Goal: Complete application form: Complete application form

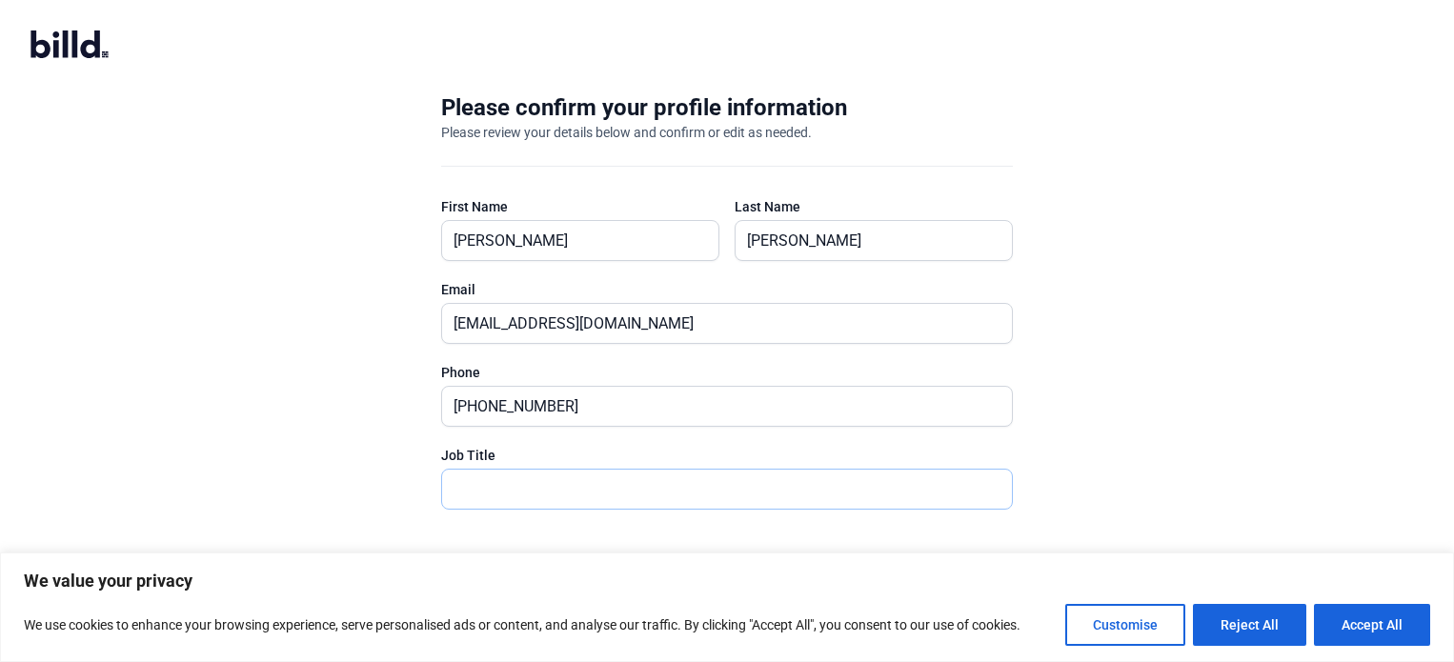
click at [659, 484] on input "text" at bounding box center [716, 489] width 549 height 39
type input "O"
type input "B"
type input "Owner"
click at [1389, 631] on button "Accept All" at bounding box center [1372, 625] width 116 height 42
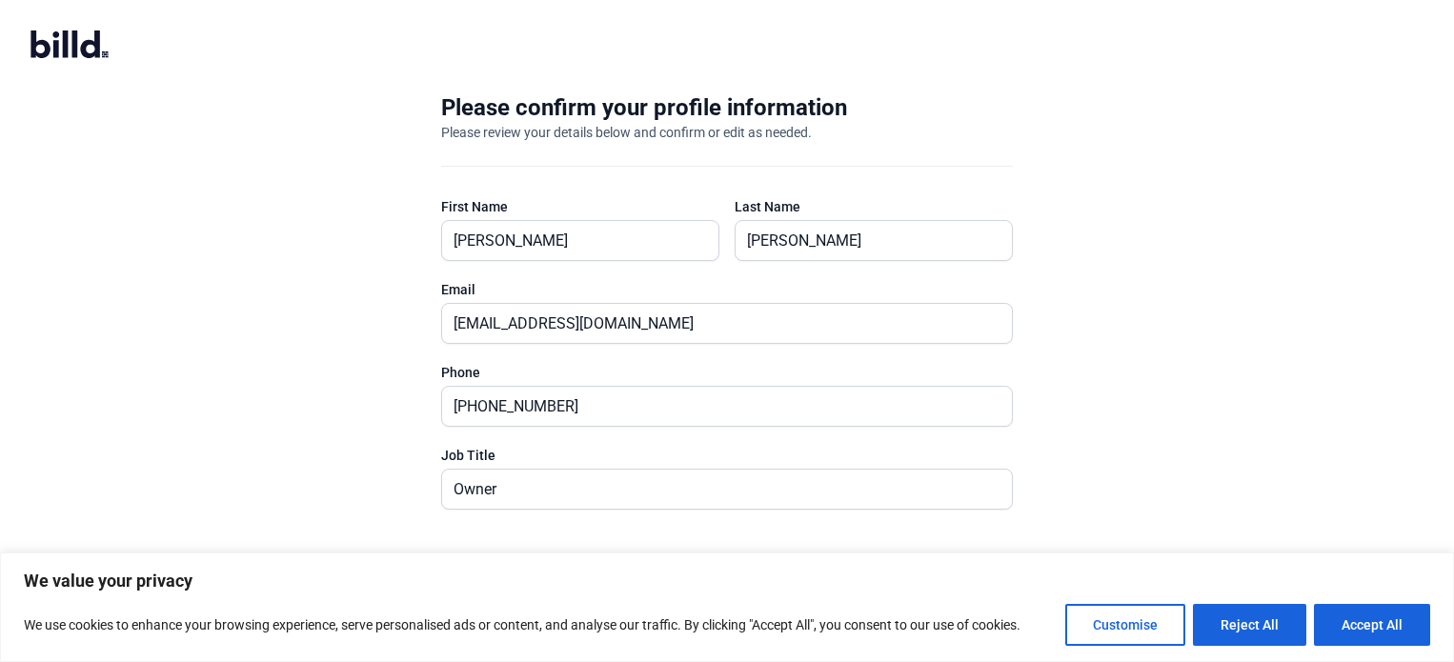
checkbox input "true"
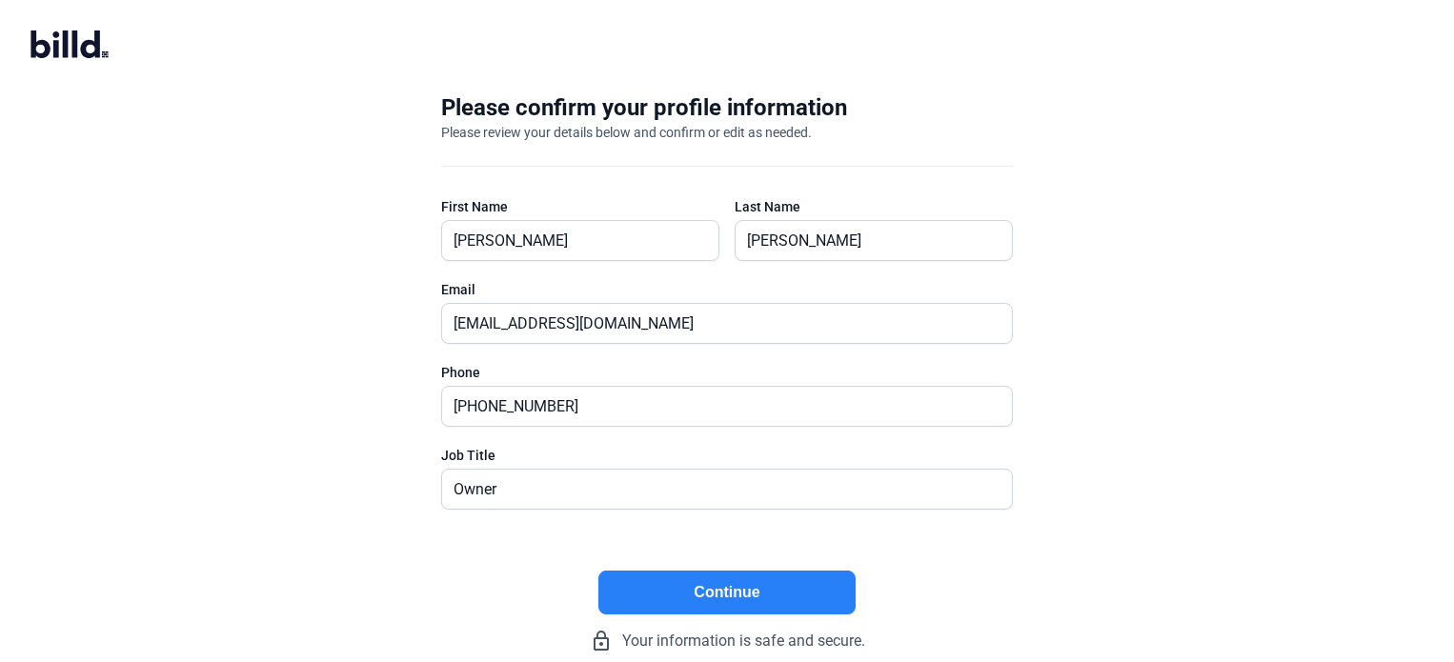
click at [734, 591] on button "Continue" at bounding box center [726, 593] width 257 height 44
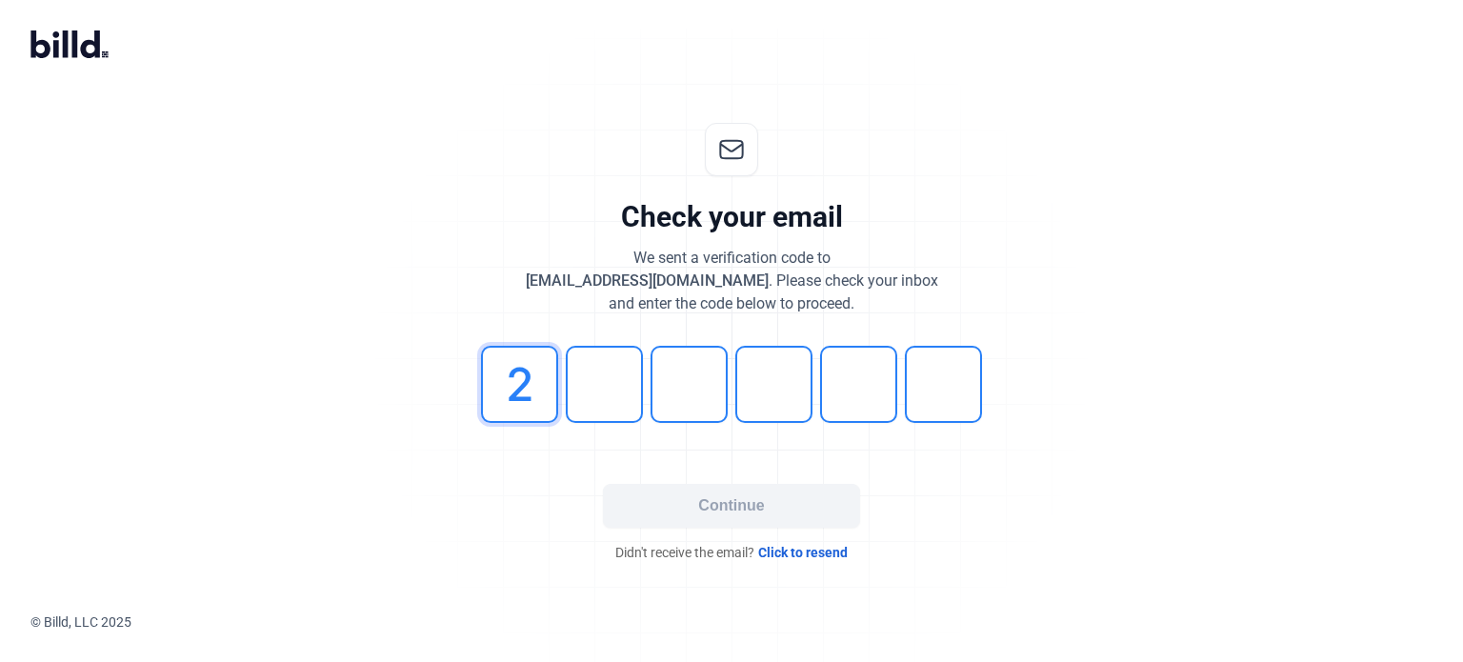
type input "2"
type input "5"
type input "7"
type input "0"
type input "9"
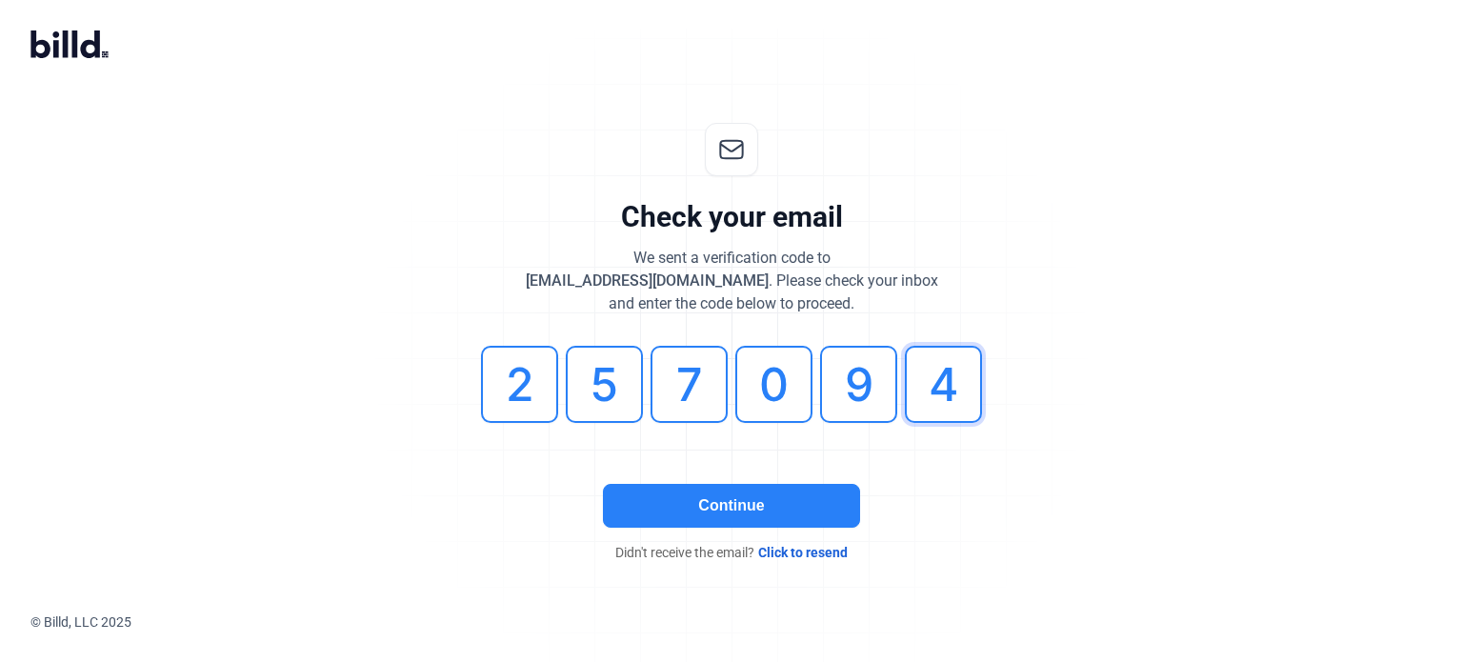
type input "4"
click at [674, 516] on button "Continue" at bounding box center [731, 506] width 257 height 44
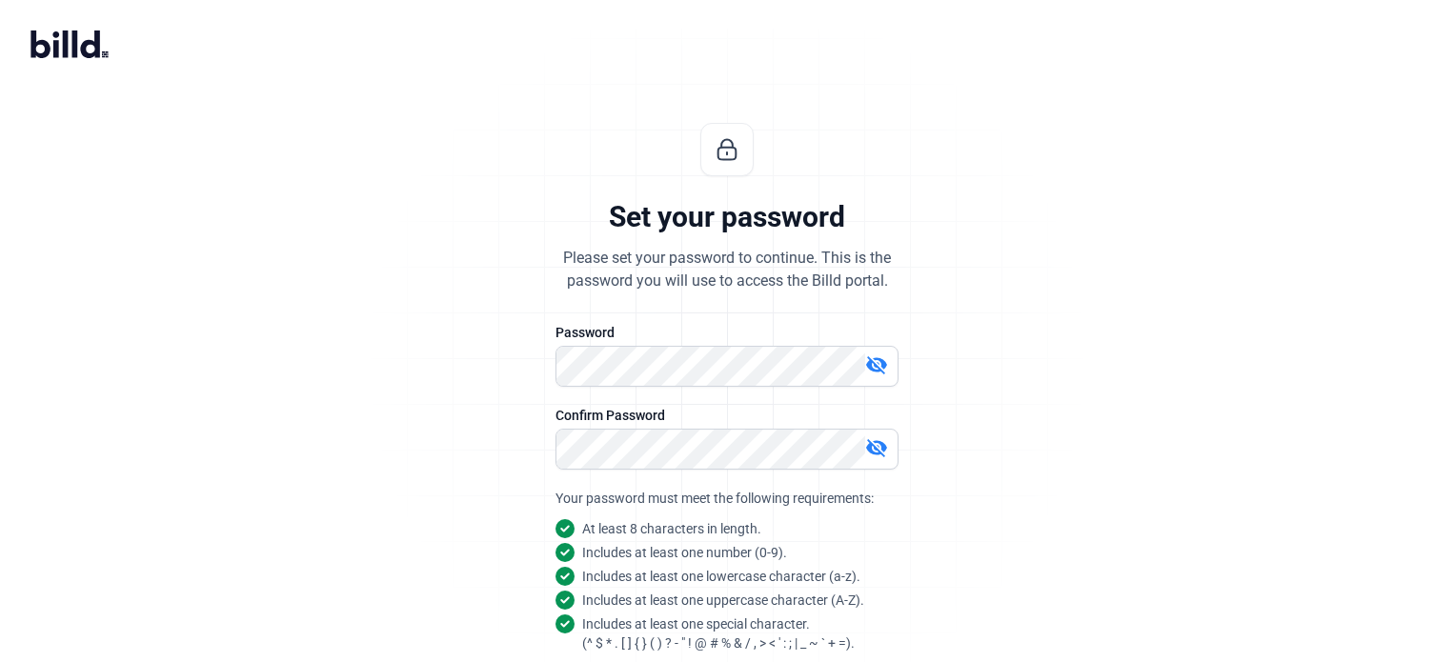
scroll to position [182, 0]
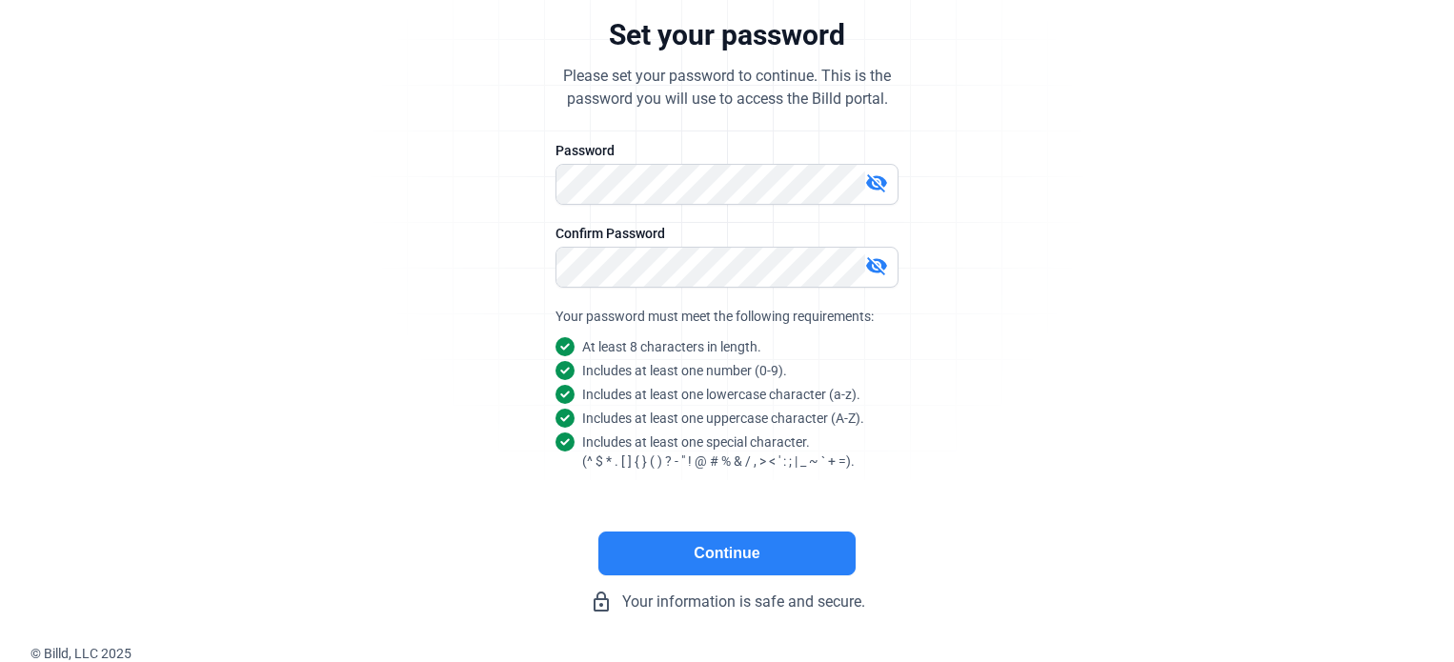
click at [695, 558] on button "Continue" at bounding box center [726, 554] width 257 height 44
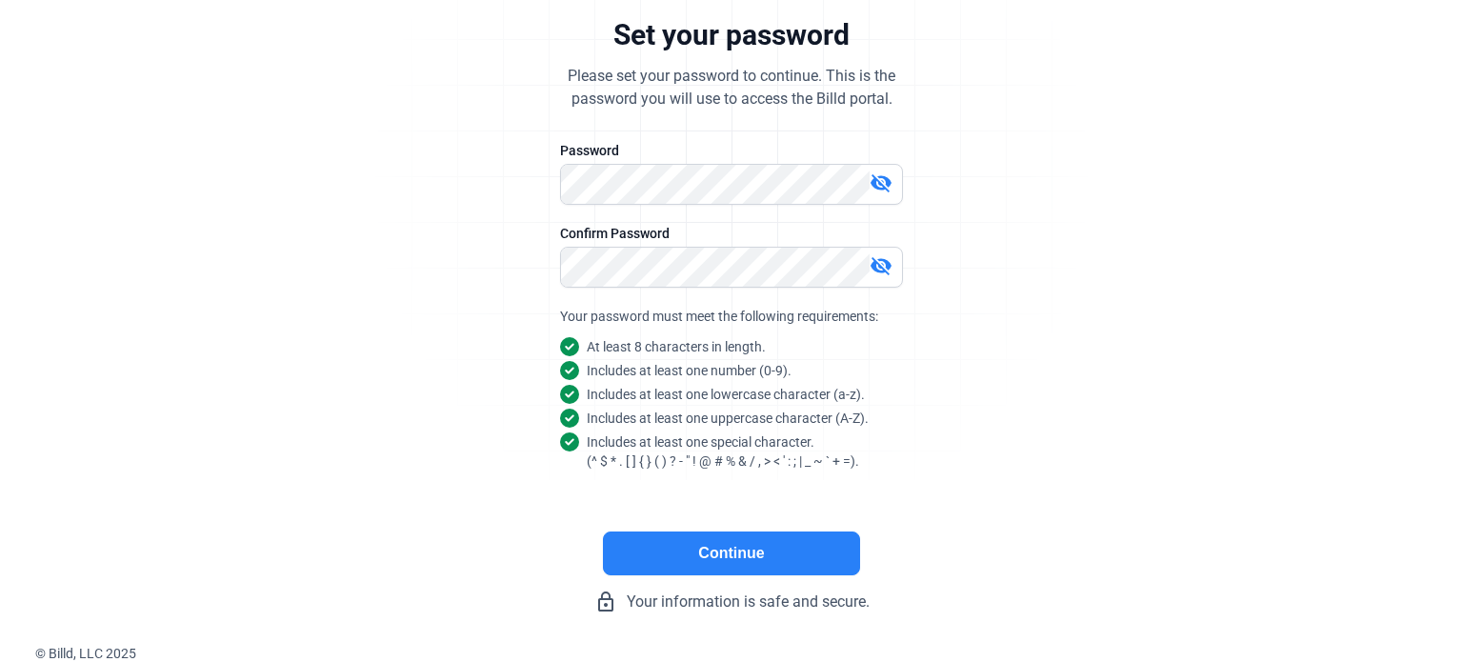
scroll to position [0, 0]
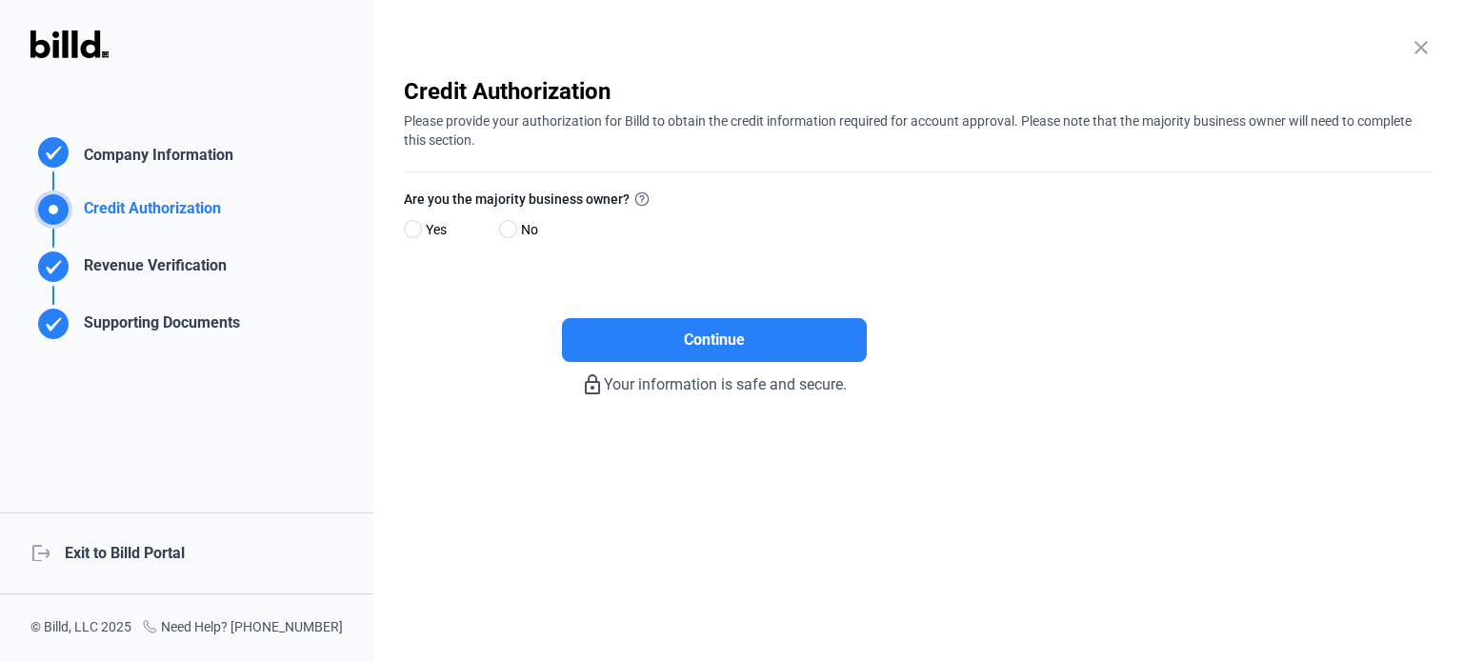
drag, startPoint x: 442, startPoint y: 229, endPoint x: 477, endPoint y: 255, distance: 44.2
click at [442, 229] on span "Yes" at bounding box center [432, 229] width 29 height 23
click at [418, 229] on input "Yes" at bounding box center [411, 230] width 14 height 14
radio input "true"
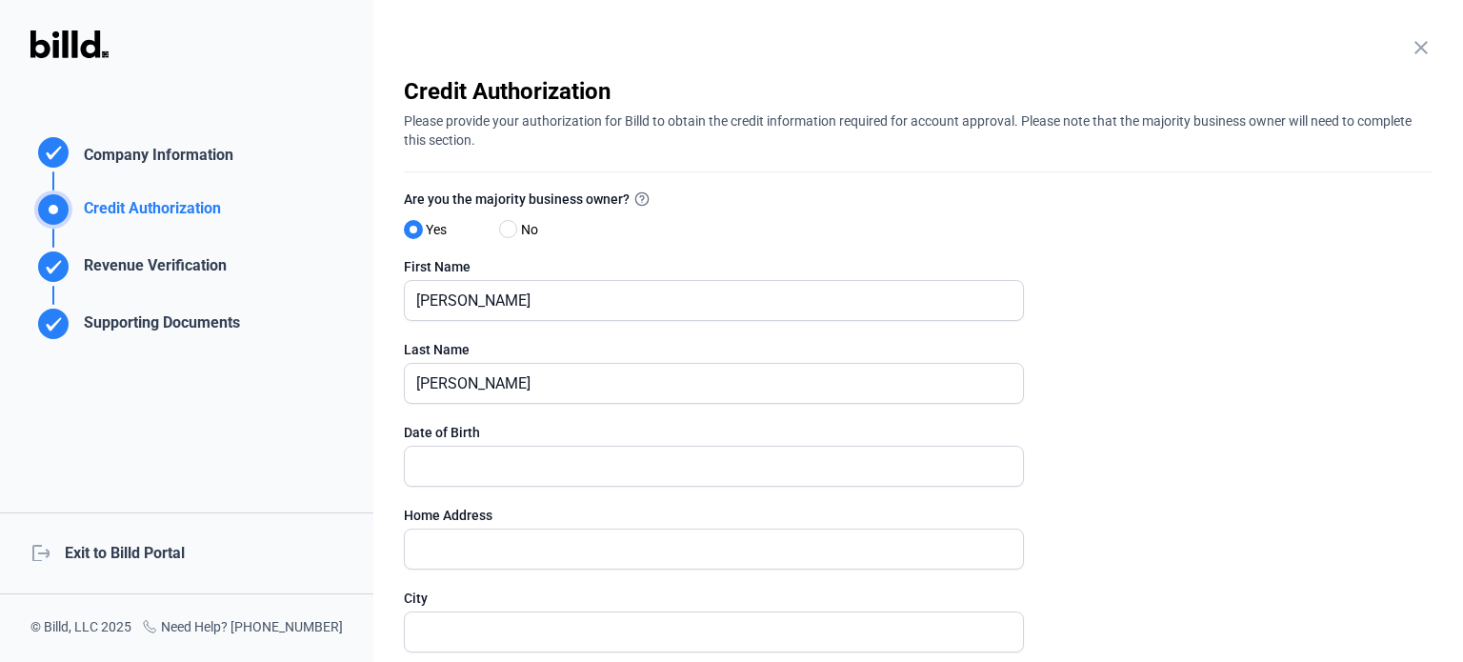
scroll to position [191, 0]
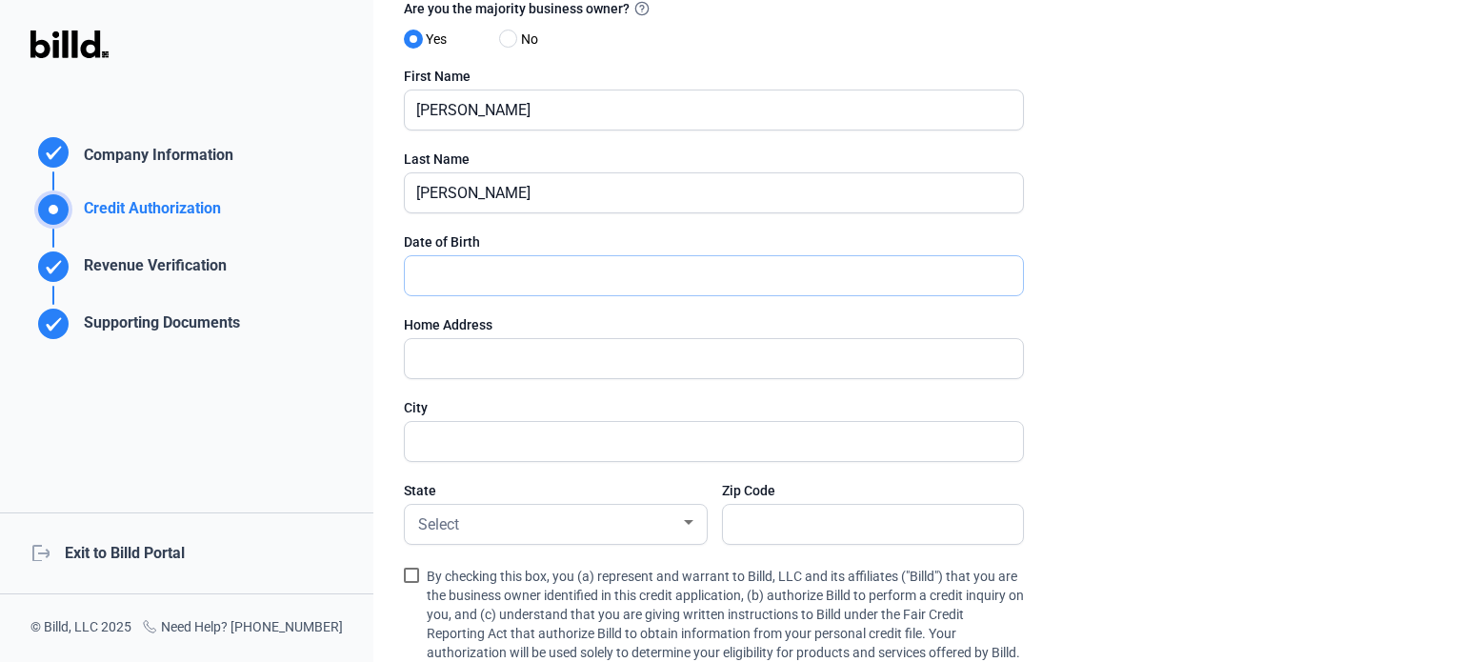
drag, startPoint x: 540, startPoint y: 274, endPoint x: 518, endPoint y: 266, distance: 23.5
click at [540, 274] on input "text" at bounding box center [714, 275] width 618 height 39
type input "[DATE]"
click at [595, 362] on input "text" at bounding box center [703, 358] width 597 height 39
type input "W5750 Sherwood Dr."
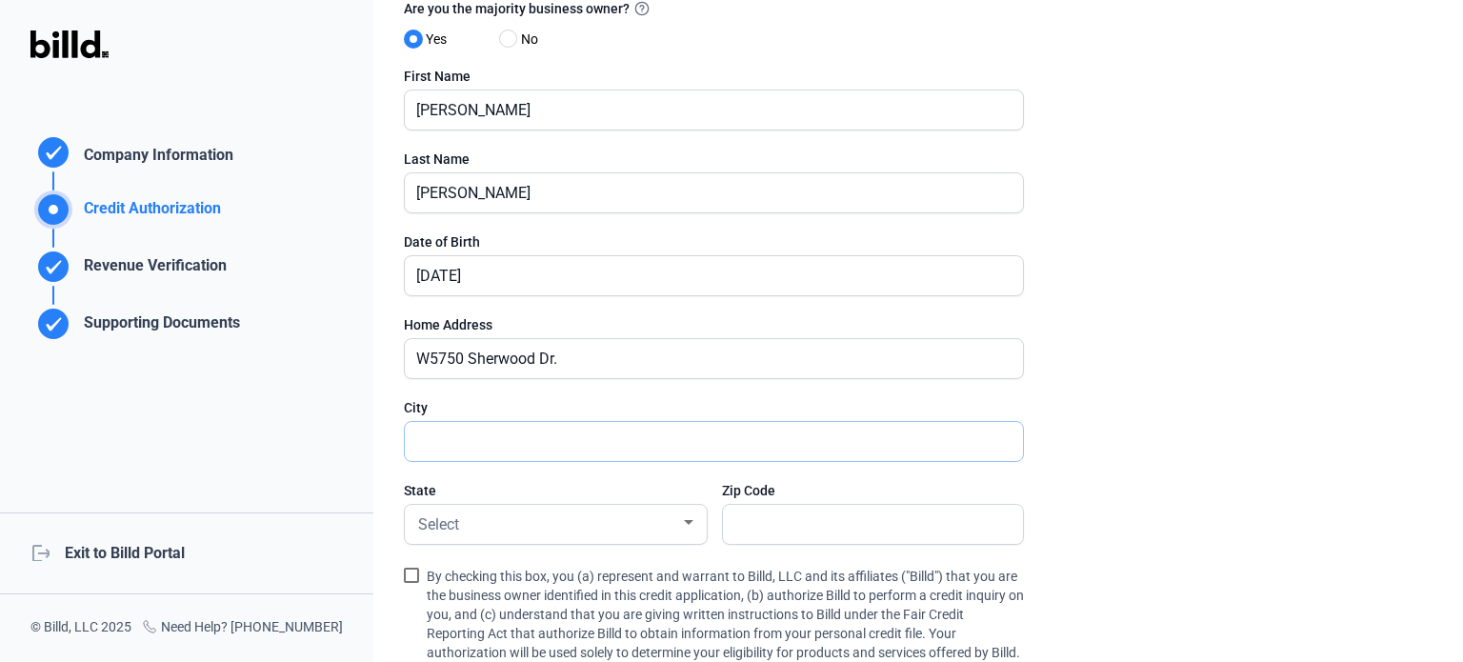
type input "La Crosse"
type input "54601"
click at [610, 514] on div "Select" at bounding box center [547, 523] width 266 height 27
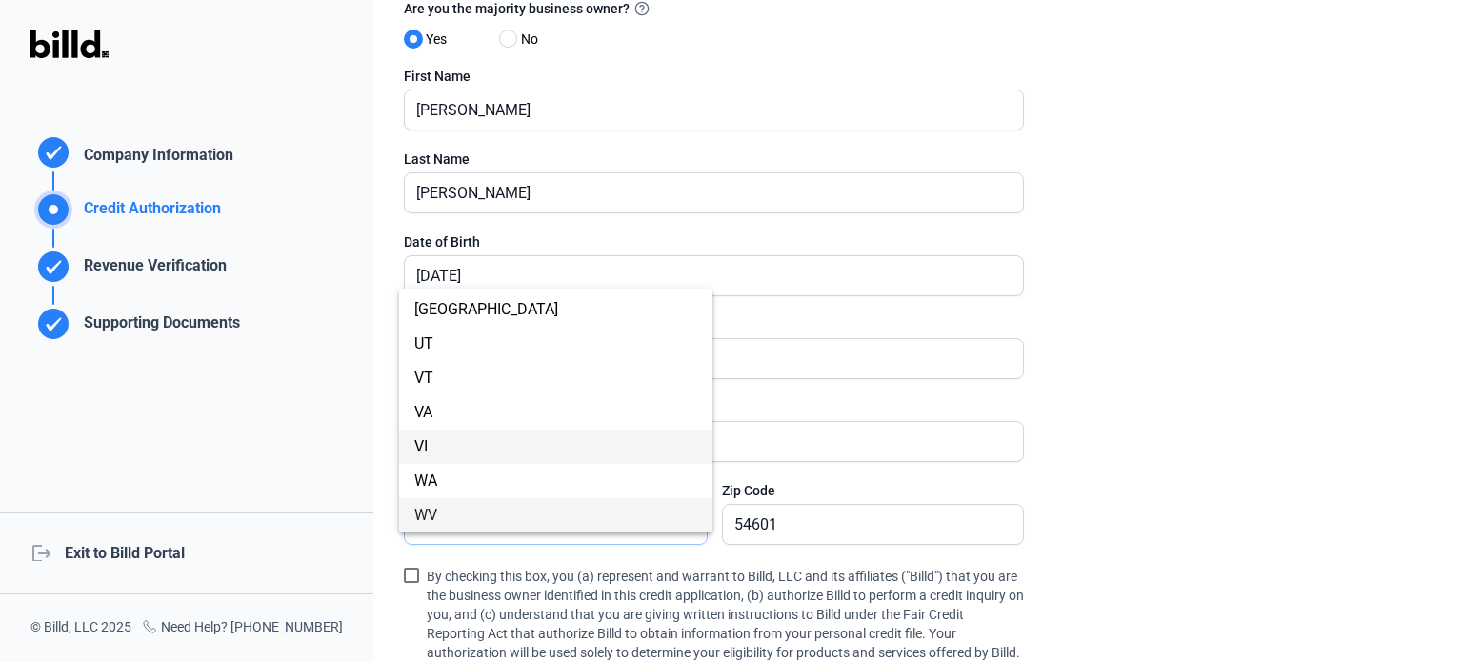
scroll to position [1505, 0]
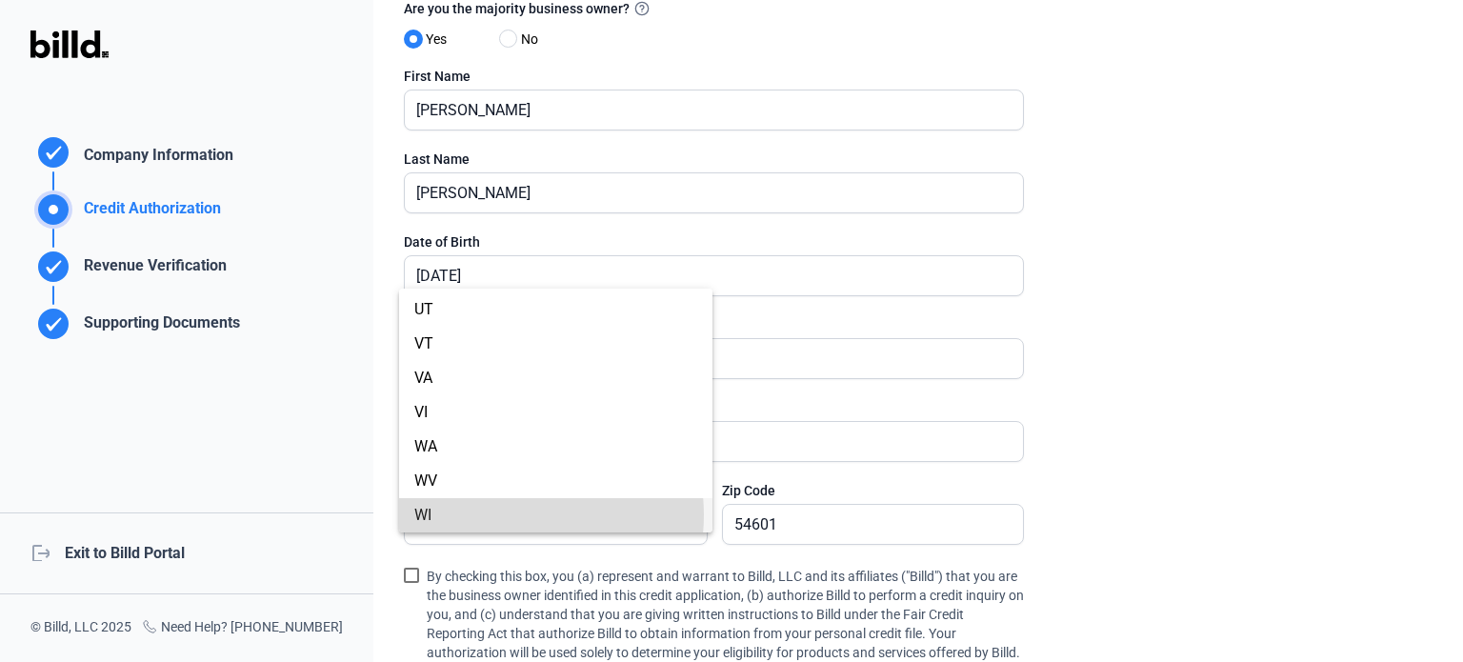
click at [503, 515] on span "WI" at bounding box center [555, 515] width 283 height 34
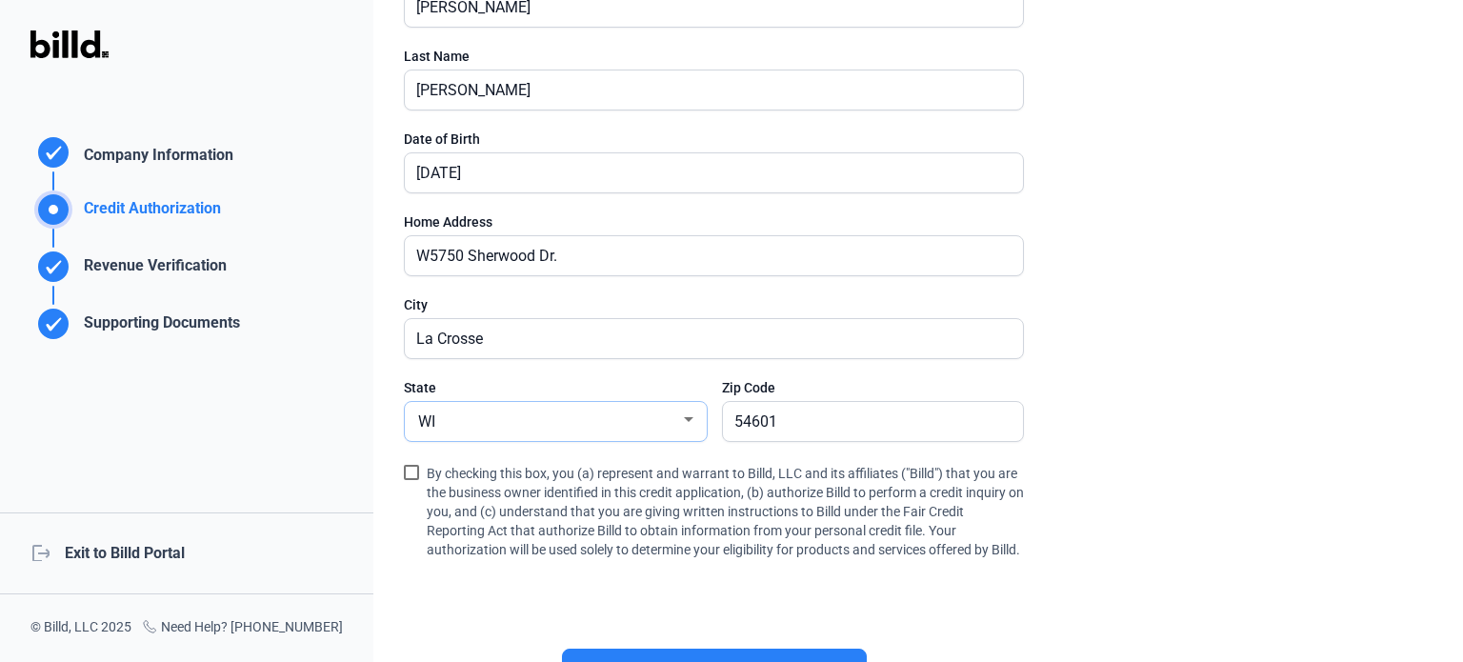
scroll to position [381, 0]
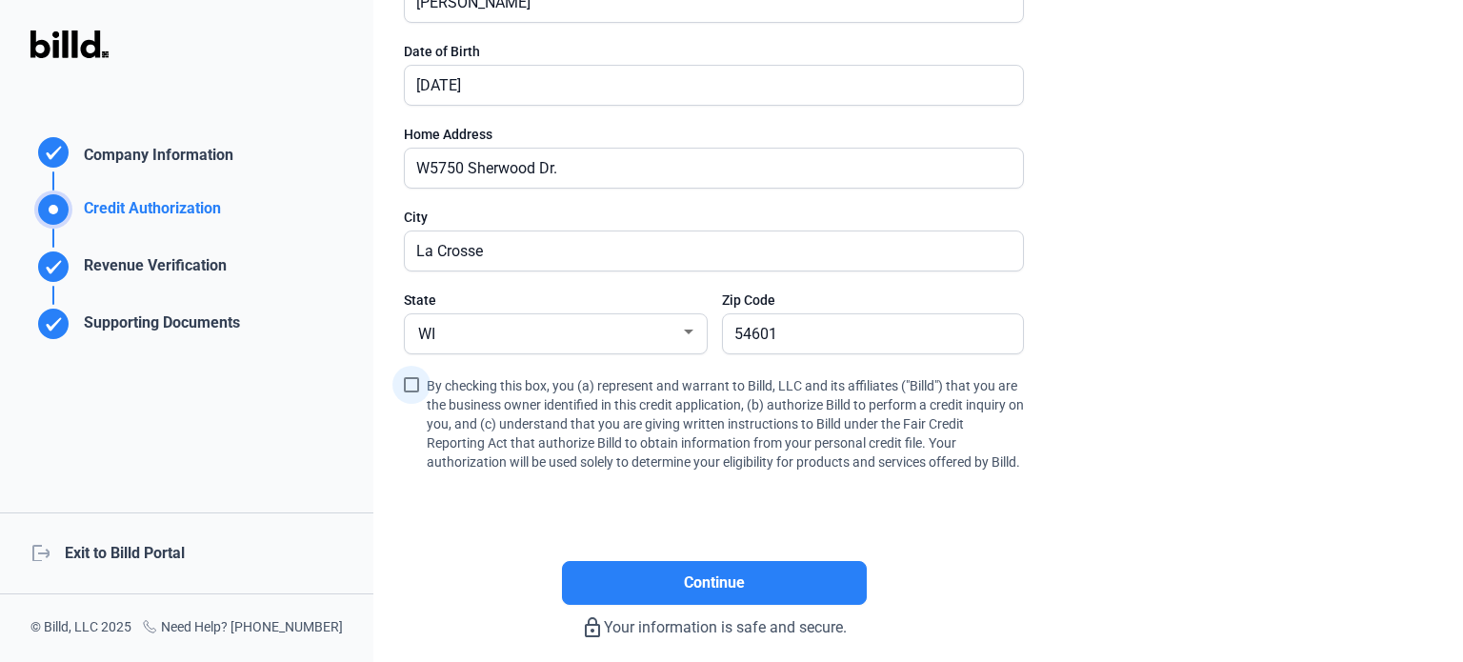
click at [410, 394] on label "By checking this box, you (a) represent and warrant to Billd, LLC and its affil…" at bounding box center [714, 424] width 620 height 103
click at [0, 0] on input "By checking this box, you (a) represent and warrant to Billd, LLC and its affil…" at bounding box center [0, 0] width 0 height 0
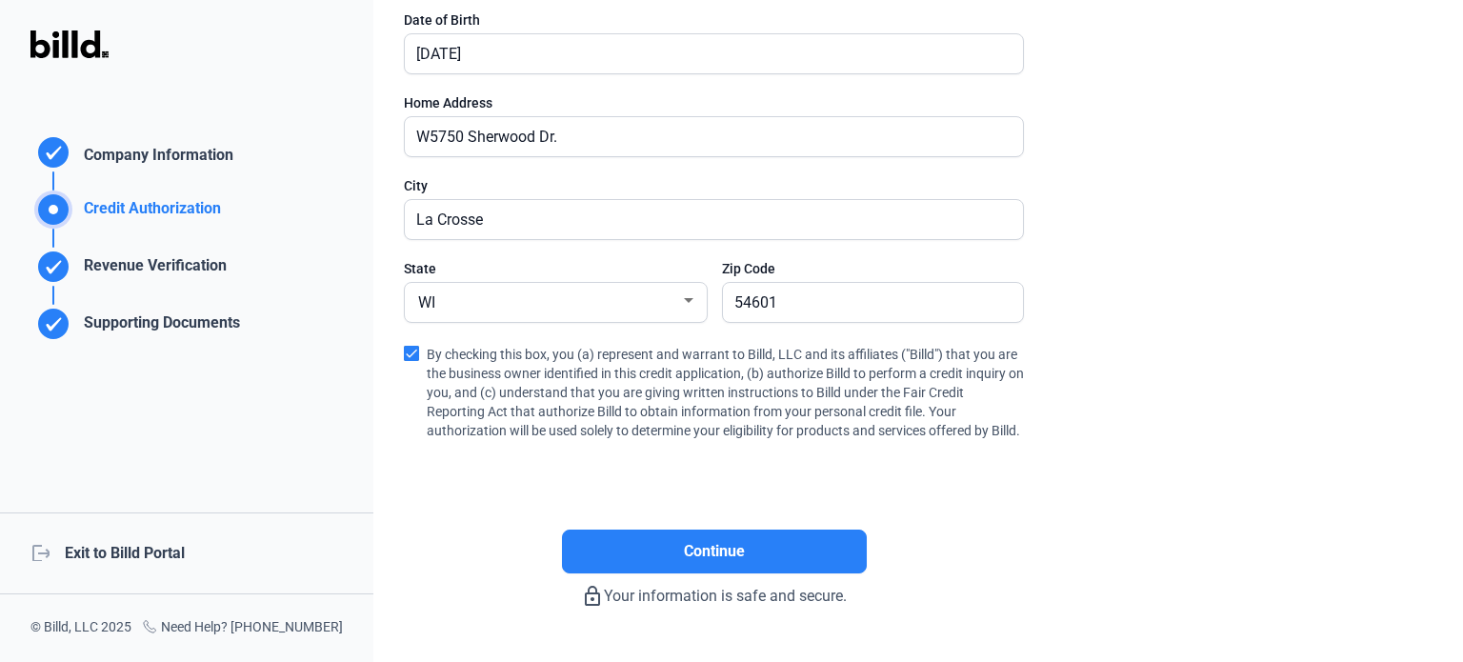
scroll to position [479, 0]
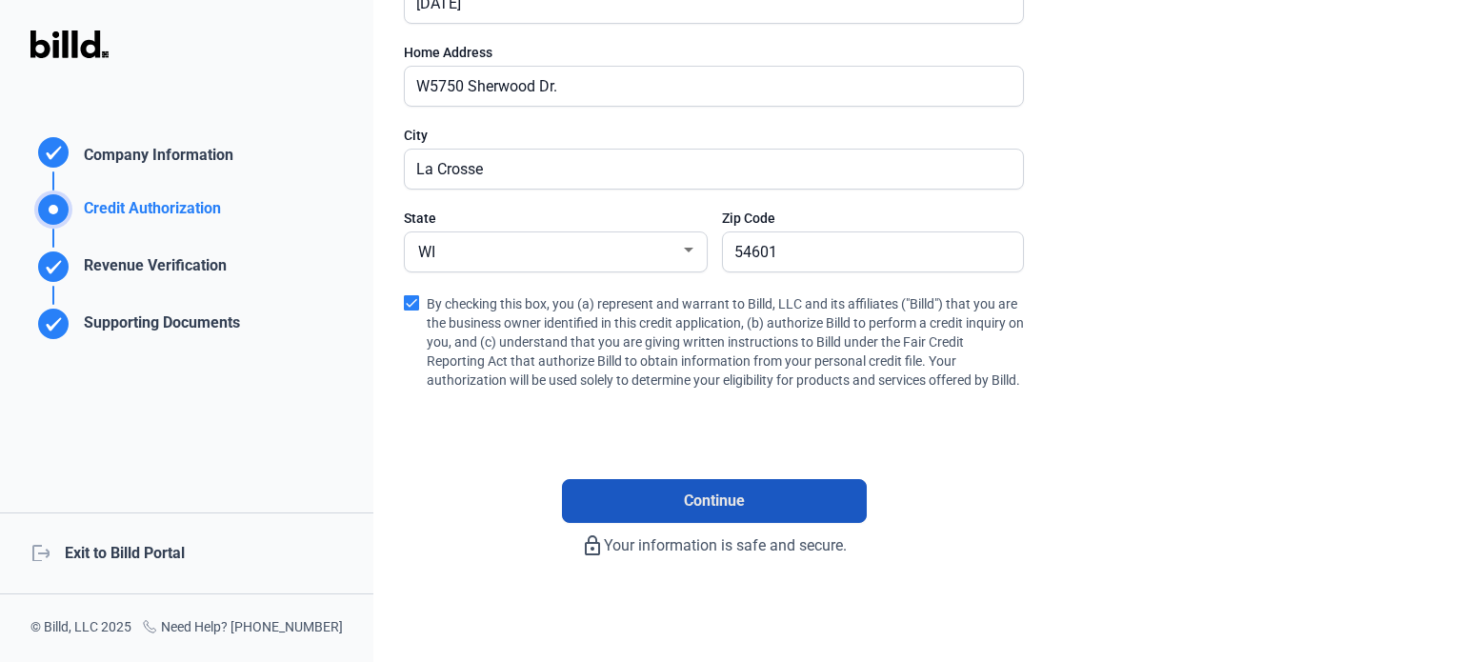
click at [758, 501] on button "Continue" at bounding box center [714, 501] width 305 height 44
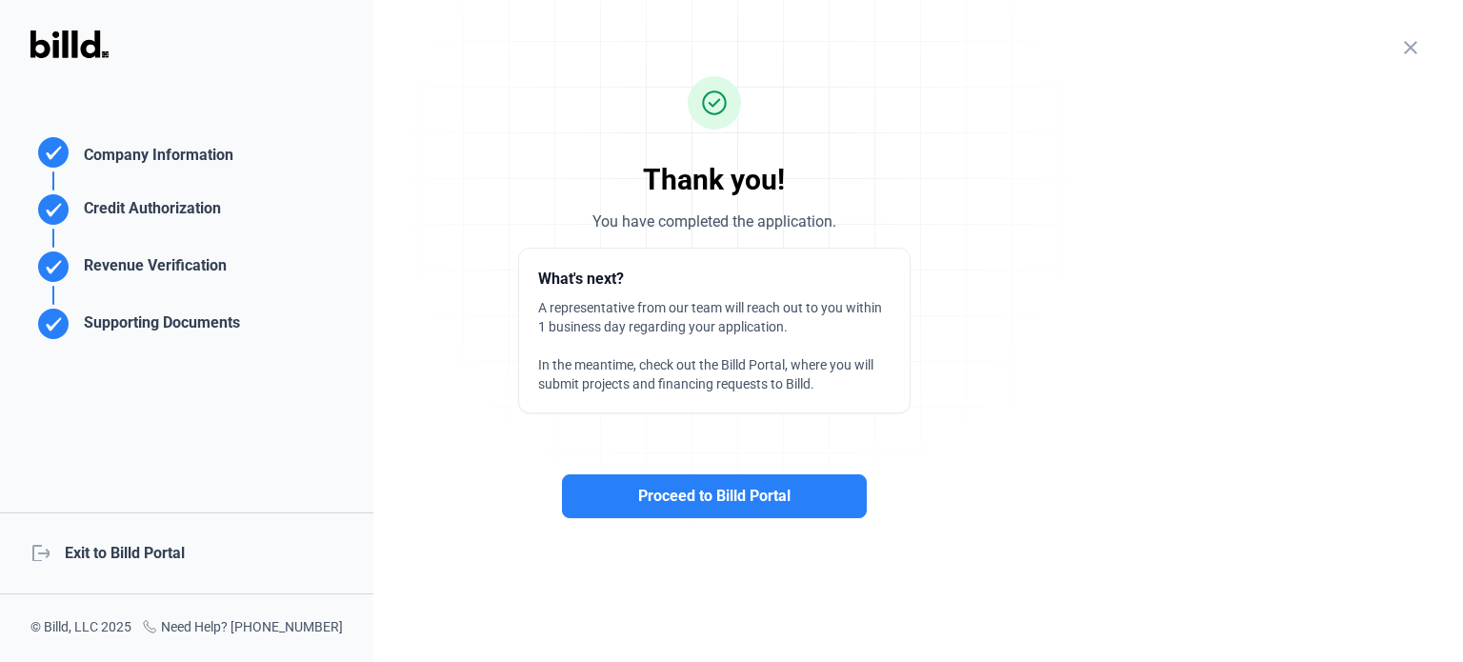
scroll to position [0, 0]
click at [655, 506] on span "Proceed to Billd Portal" at bounding box center [714, 496] width 152 height 23
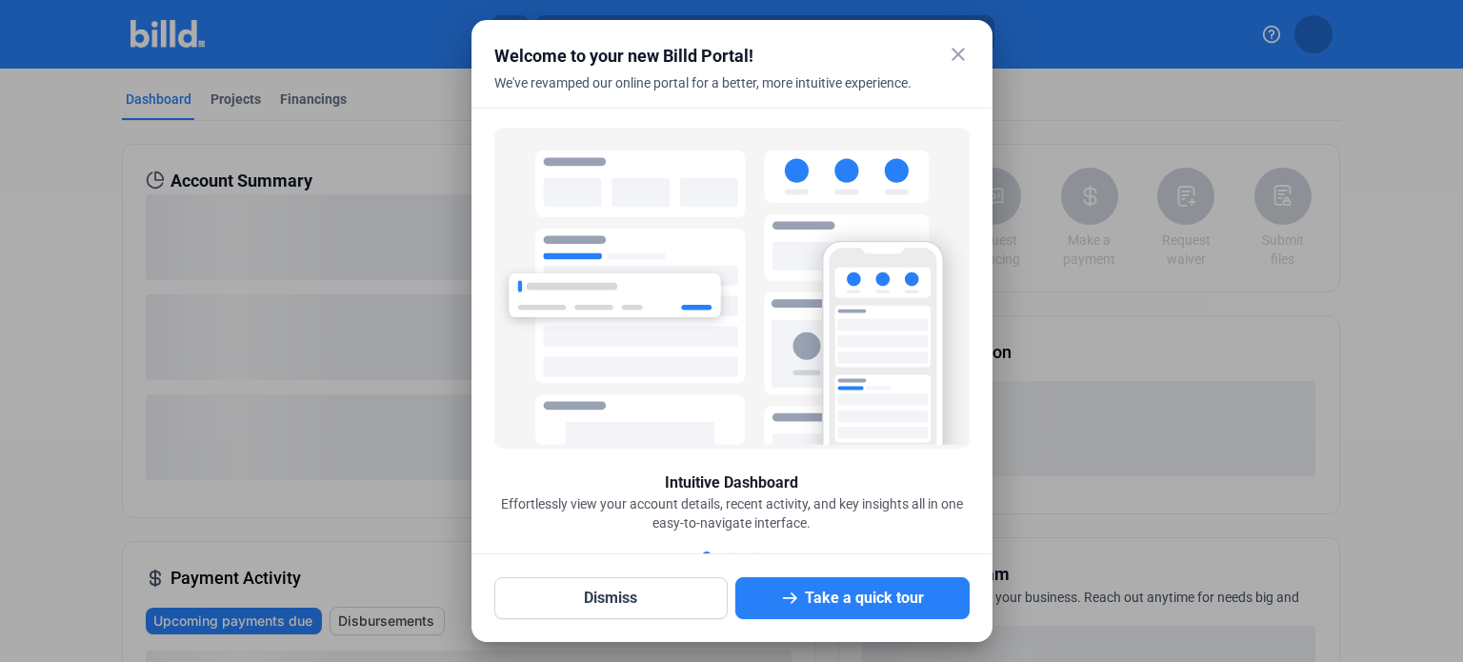
scroll to position [8, 0]
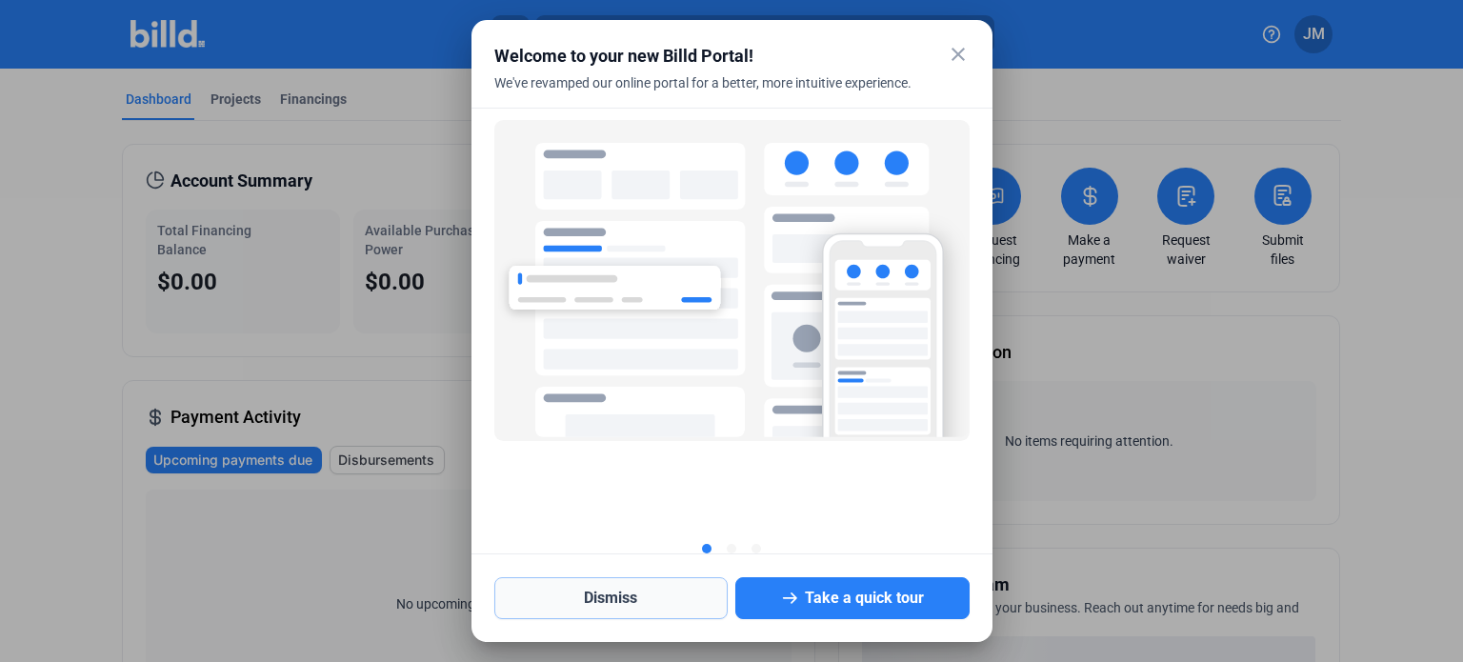
click at [617, 598] on button "Dismiss" at bounding box center [611, 598] width 234 height 42
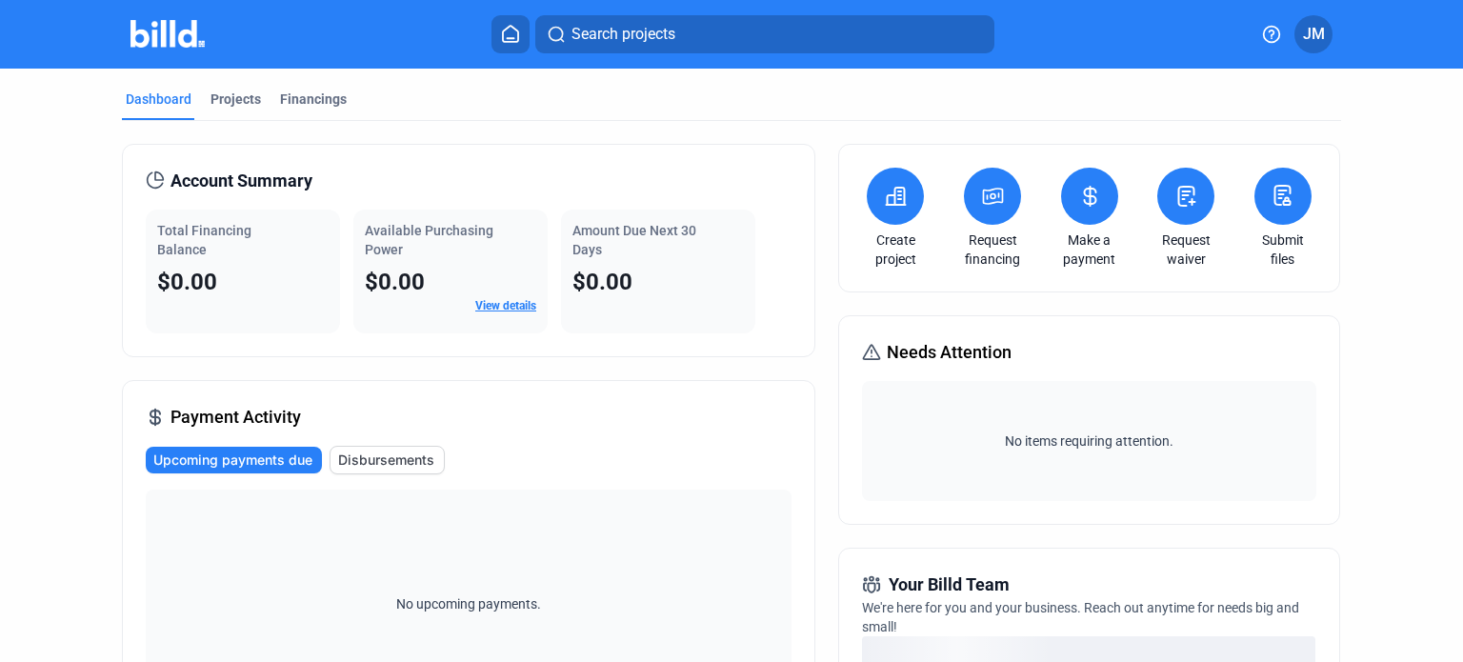
click at [1310, 41] on span "JM" at bounding box center [1314, 34] width 22 height 23
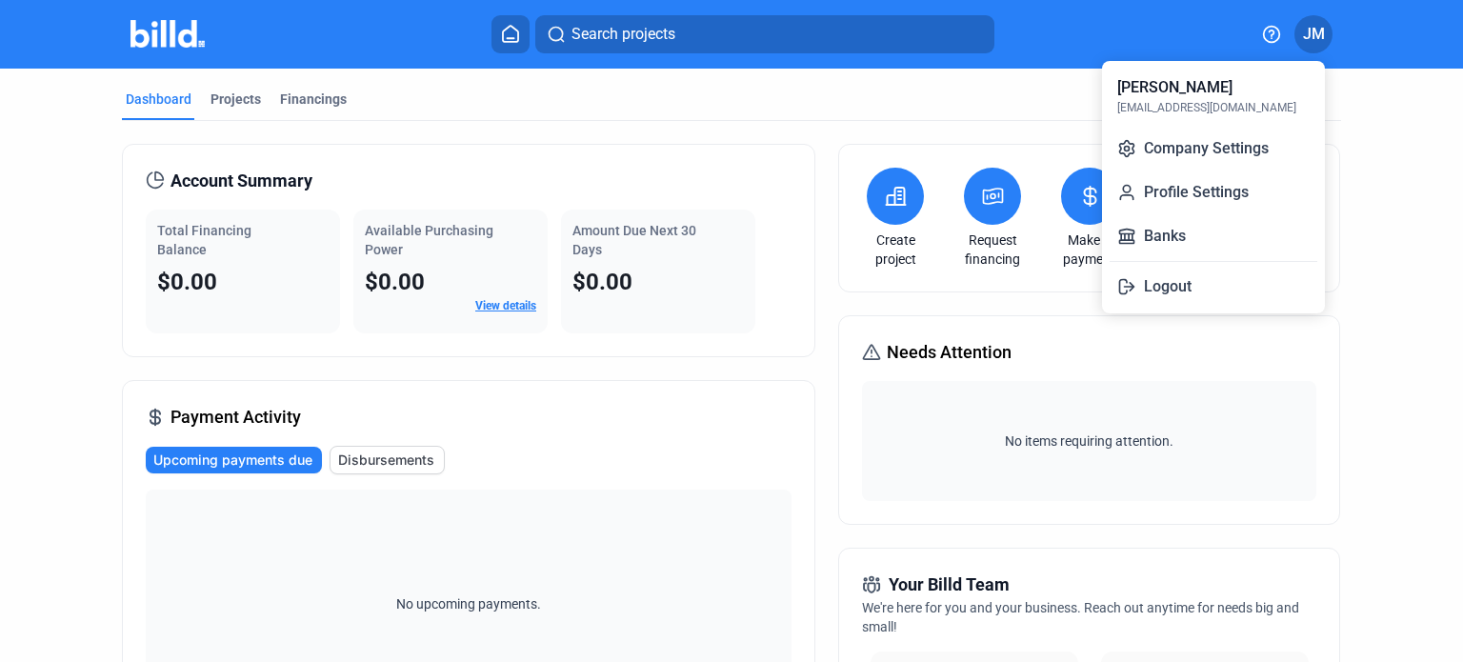
click at [1175, 281] on button "Logout" at bounding box center [1214, 287] width 208 height 38
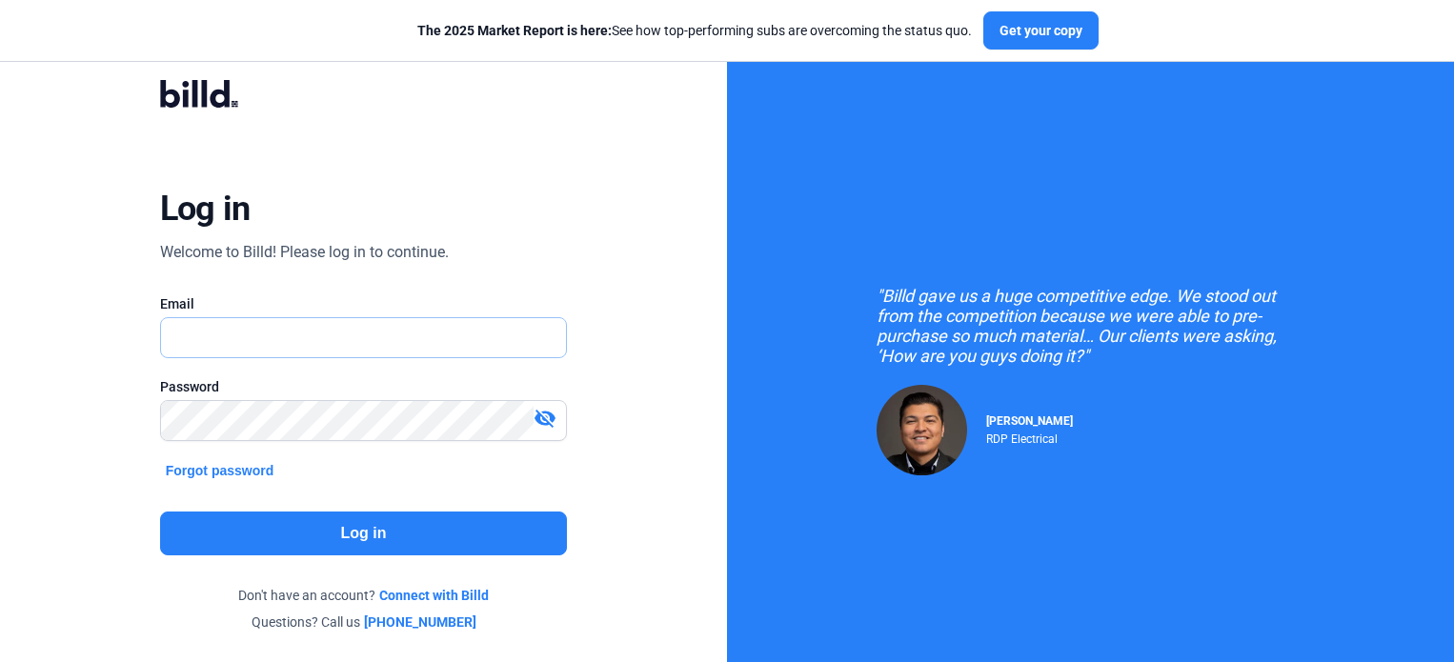
click at [248, 325] on input "text" at bounding box center [364, 337] width 406 height 39
type input "[EMAIL_ADDRESS][DOMAIN_NAME]"
click at [401, 523] on button "Log in" at bounding box center [364, 534] width 408 height 44
